Goal: Transaction & Acquisition: Subscribe to service/newsletter

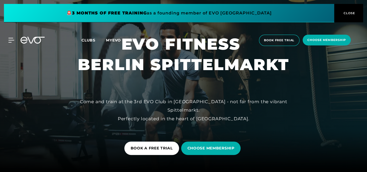
click at [323, 43] on span "choose membership" at bounding box center [327, 40] width 48 height 11
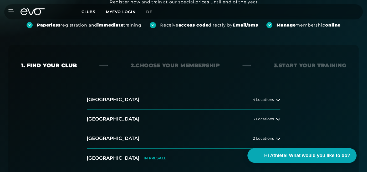
scroll to position [102, 0]
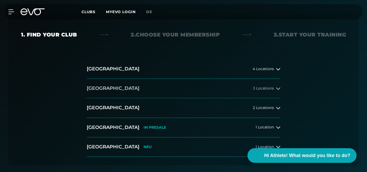
click at [269, 86] on span "3 Locations" at bounding box center [263, 88] width 21 height 4
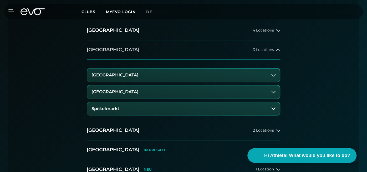
scroll to position [151, 0]
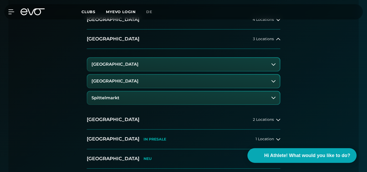
click at [233, 93] on button "Spittelmarkt" at bounding box center [183, 97] width 192 height 13
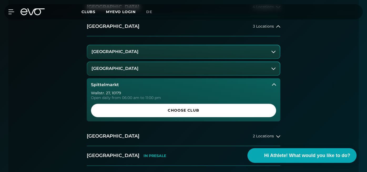
scroll to position [165, 0]
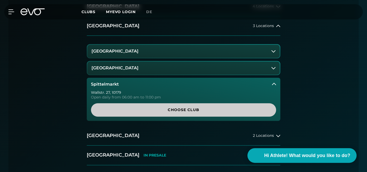
click at [206, 112] on span "Choose Club" at bounding box center [183, 110] width 172 height 6
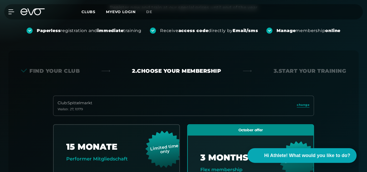
scroll to position [128, 0]
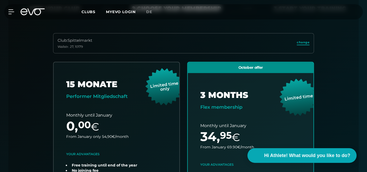
click at [304, 44] on span "change" at bounding box center [303, 42] width 13 height 4
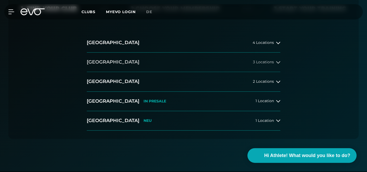
click at [165, 67] on button "[GEOGRAPHIC_DATA] 3 Locations" at bounding box center [184, 62] width 194 height 19
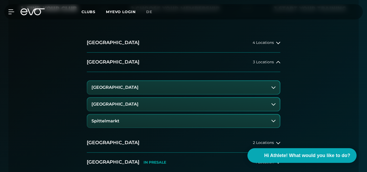
click at [136, 88] on h3 "[GEOGRAPHIC_DATA]" at bounding box center [114, 87] width 47 height 5
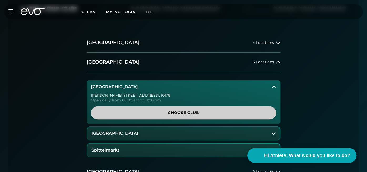
click at [162, 114] on span "Choose Club" at bounding box center [183, 113] width 172 height 6
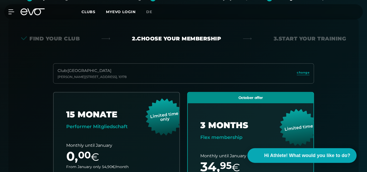
scroll to position [98, 0]
click at [184, 70] on div "Club : Berlin [STREET_ADDRESS][PERSON_NAME]" at bounding box center [183, 74] width 261 height 20
click at [303, 73] on span "change" at bounding box center [303, 73] width 13 height 4
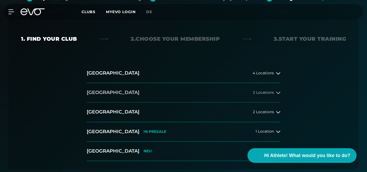
click at [168, 96] on button "[GEOGRAPHIC_DATA] 3 Locations" at bounding box center [184, 92] width 194 height 19
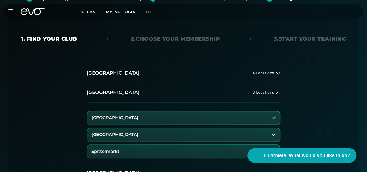
click at [135, 137] on button "[GEOGRAPHIC_DATA]" at bounding box center [183, 134] width 192 height 13
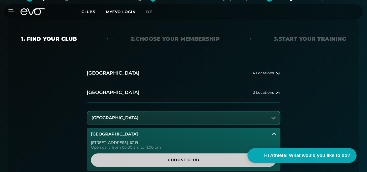
click at [169, 158] on span "Choose Club" at bounding box center [183, 160] width 172 height 6
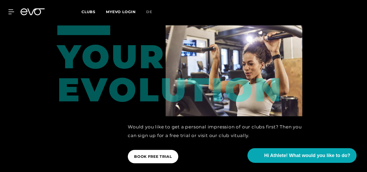
scroll to position [627, 0]
